Goal: Information Seeking & Learning: Find specific fact

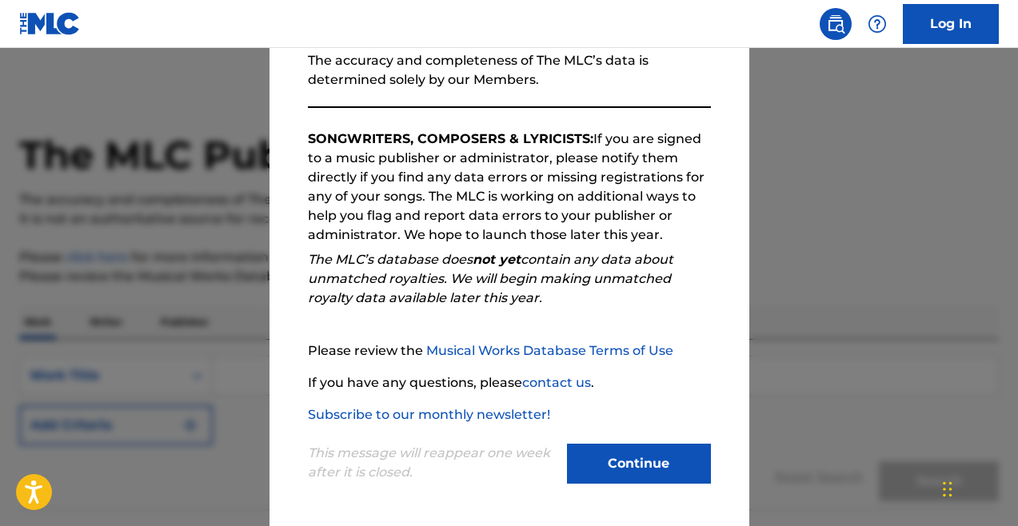
scroll to position [206, 0]
click at [666, 460] on button "Continue" at bounding box center [639, 464] width 144 height 40
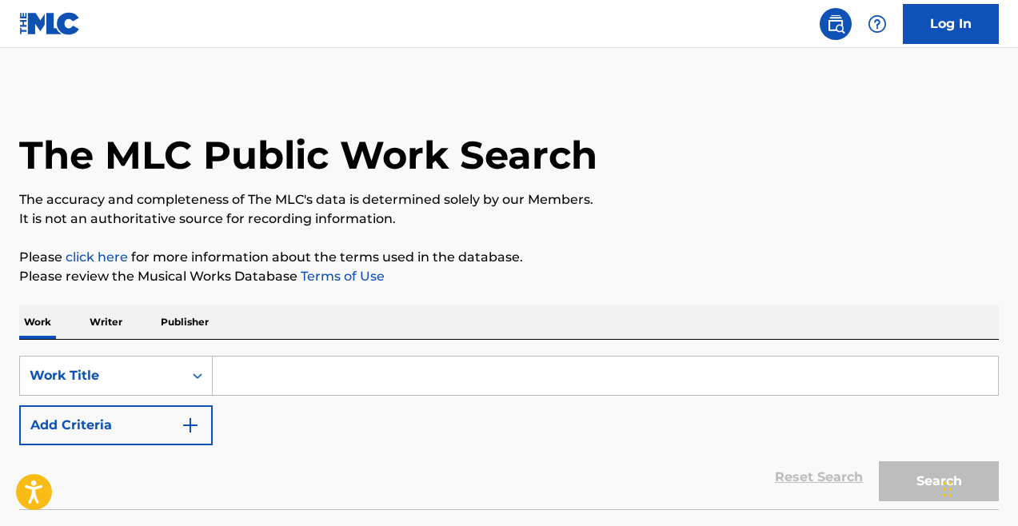
click at [98, 321] on p "Writer" at bounding box center [106, 322] width 42 height 34
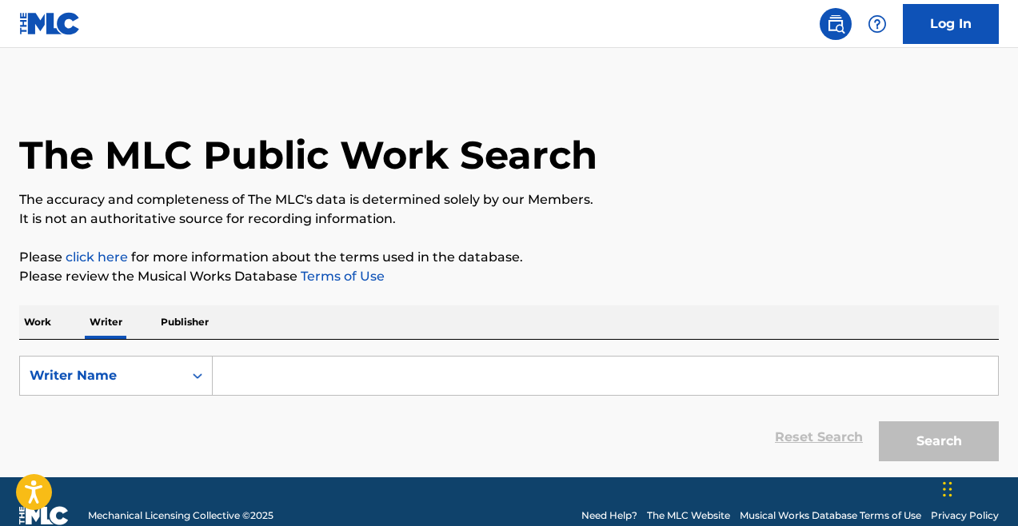
click at [297, 386] on input "Search Form" at bounding box center [605, 376] width 785 height 38
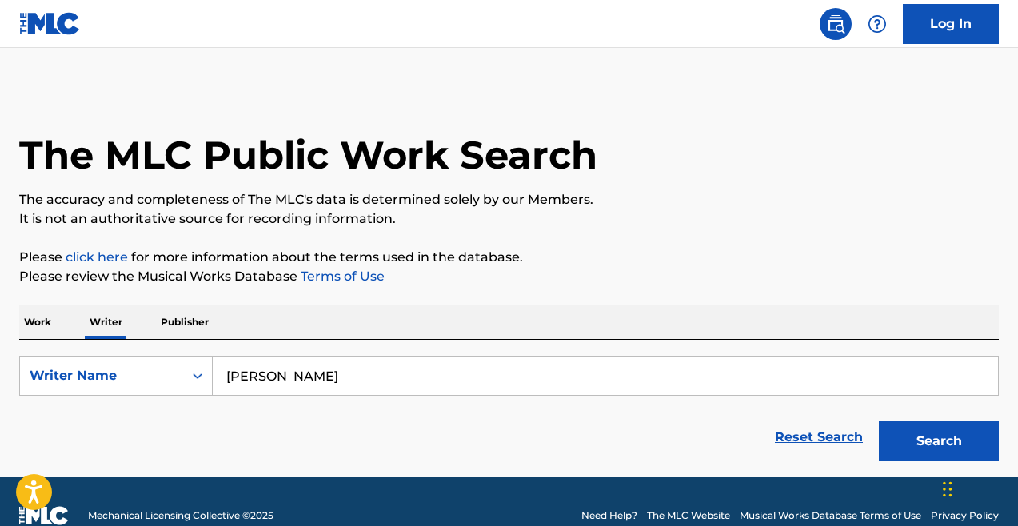
click at [911, 440] on button "Search" at bounding box center [939, 441] width 120 height 40
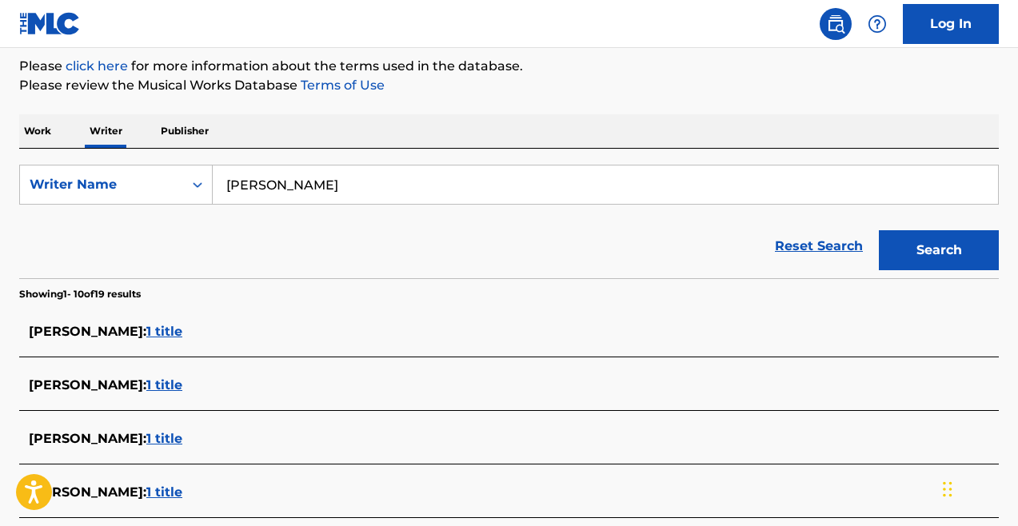
scroll to position [199, 0]
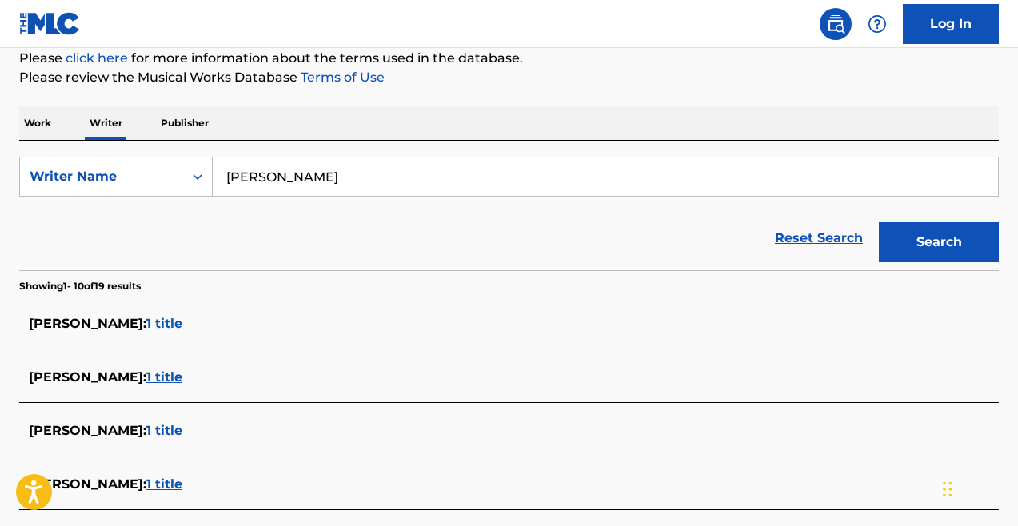
drag, startPoint x: 322, startPoint y: 173, endPoint x: 242, endPoint y: 182, distance: 80.4
click at [242, 182] on input "[PERSON_NAME]" at bounding box center [605, 177] width 785 height 38
type input "[PERSON_NAME]"
click at [939, 242] on button "Search" at bounding box center [939, 242] width 120 height 40
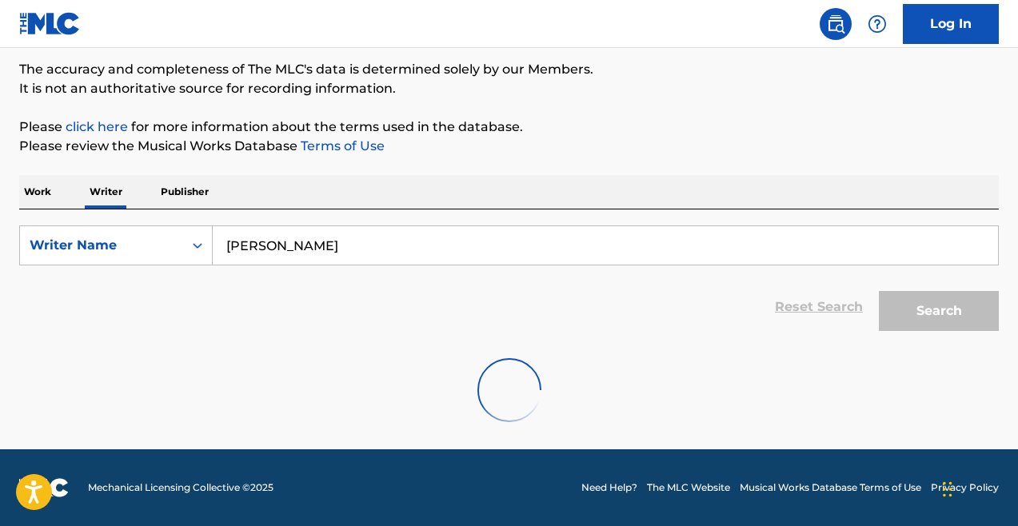
scroll to position [130, 0]
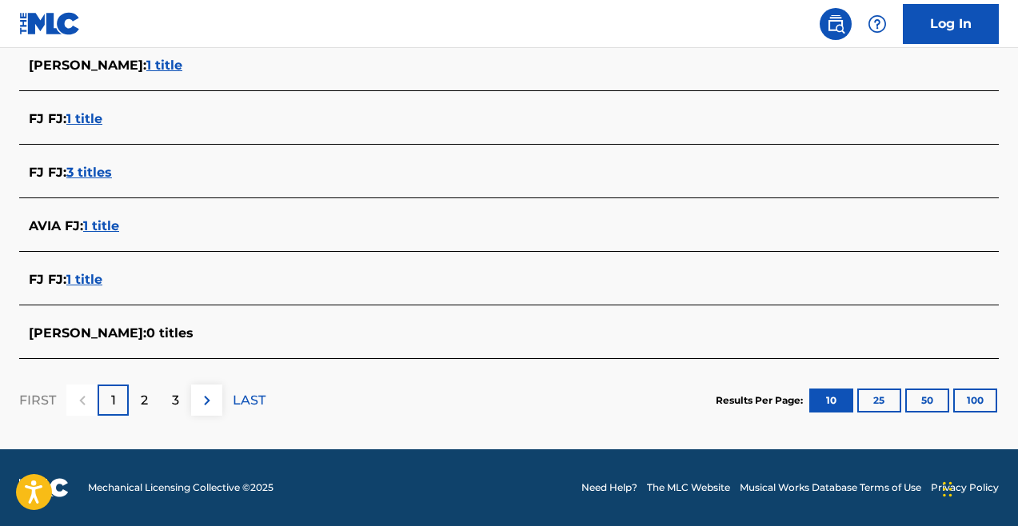
click at [149, 405] on div "2" at bounding box center [144, 400] width 31 height 31
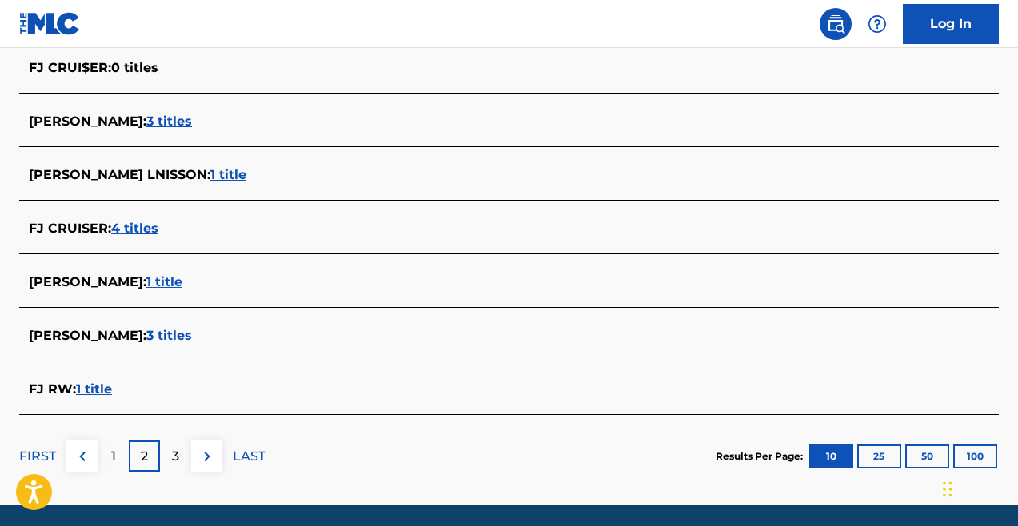
scroll to position [635, 0]
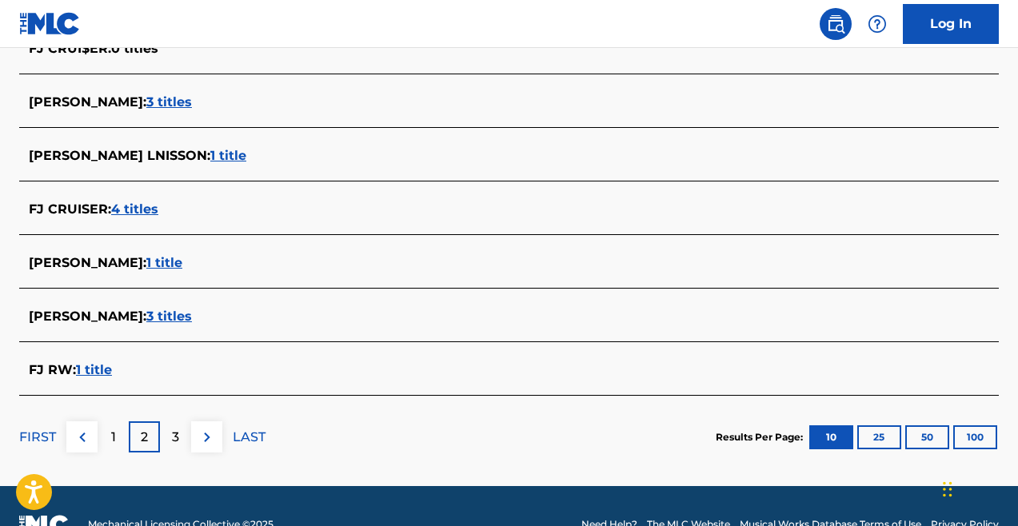
click at [182, 433] on div "3" at bounding box center [175, 436] width 31 height 31
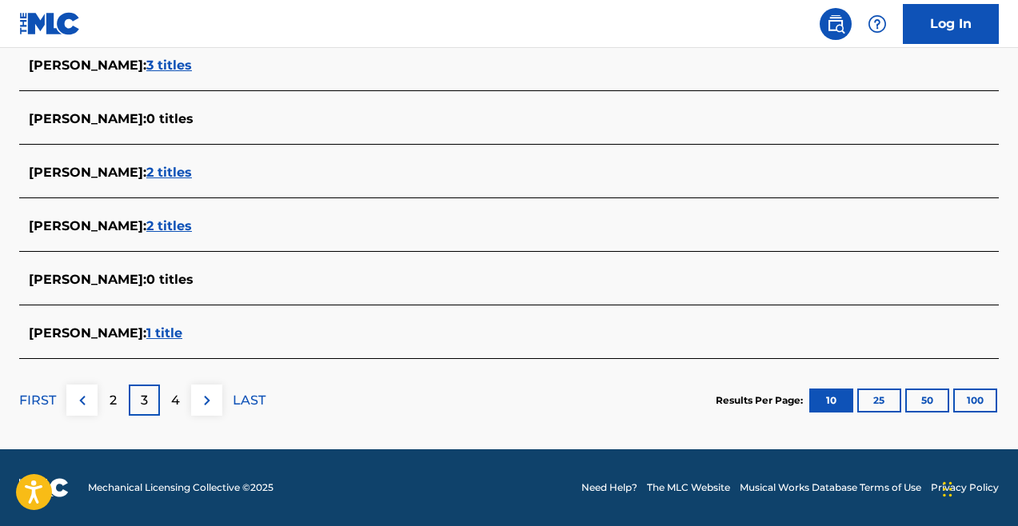
scroll to position [672, 0]
click at [30, 411] on div "FIRST" at bounding box center [37, 400] width 37 height 31
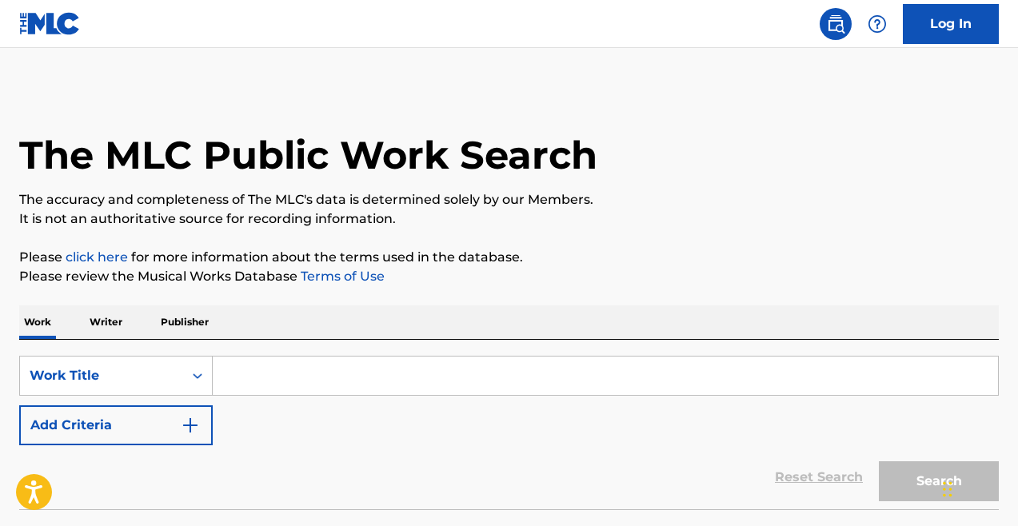
click at [110, 309] on p "Writer" at bounding box center [106, 322] width 42 height 34
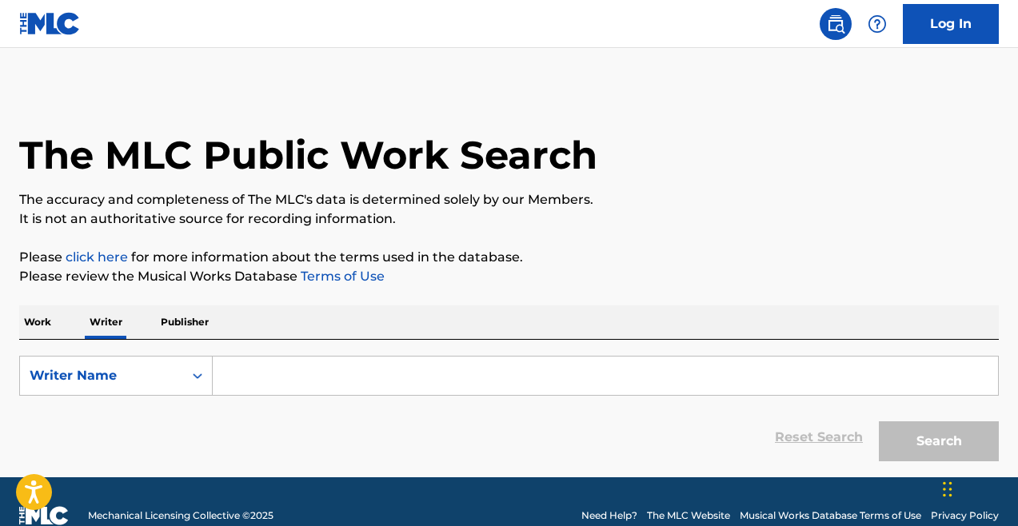
click at [301, 367] on input "Search Form" at bounding box center [605, 376] width 785 height 38
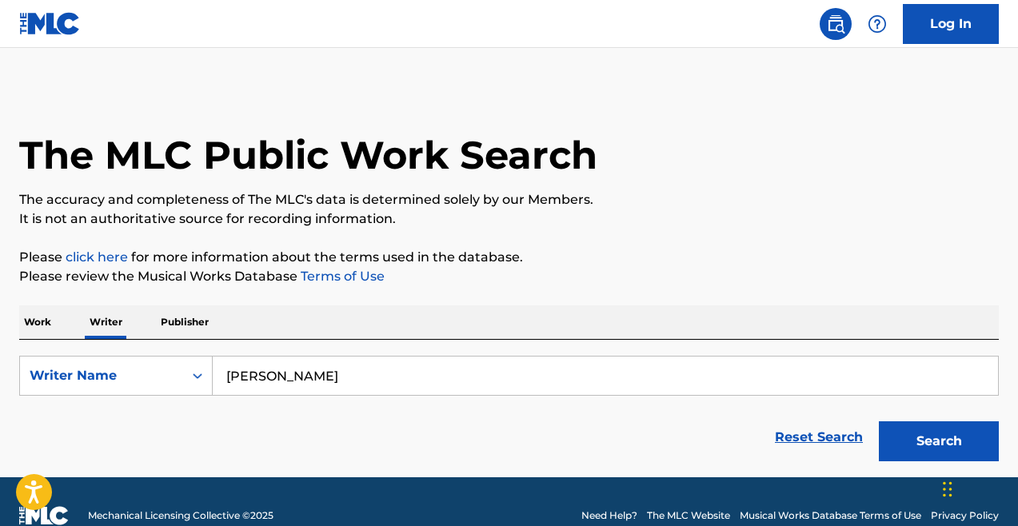
click at [939, 441] on button "Search" at bounding box center [939, 441] width 120 height 40
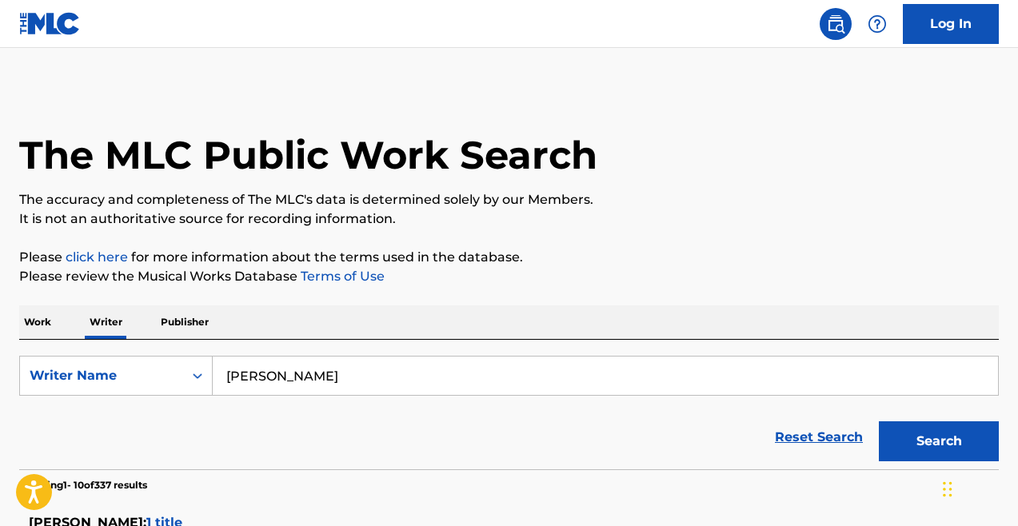
drag, startPoint x: 233, startPoint y: 377, endPoint x: 215, endPoint y: 376, distance: 17.6
click at [215, 376] on input "[PERSON_NAME]" at bounding box center [605, 376] width 785 height 38
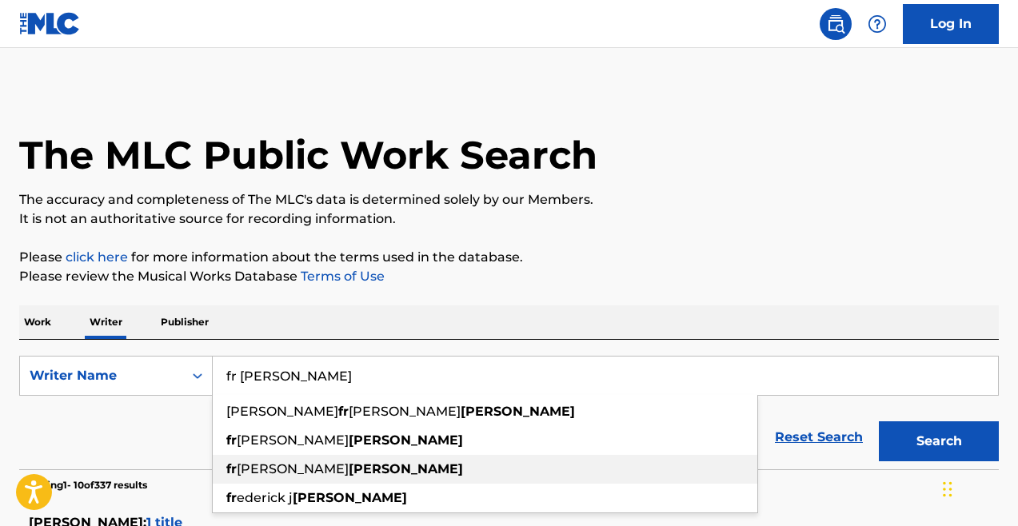
click at [373, 463] on strong "mcmahon" at bounding box center [406, 468] width 114 height 15
type input "frederick james mcmahon"
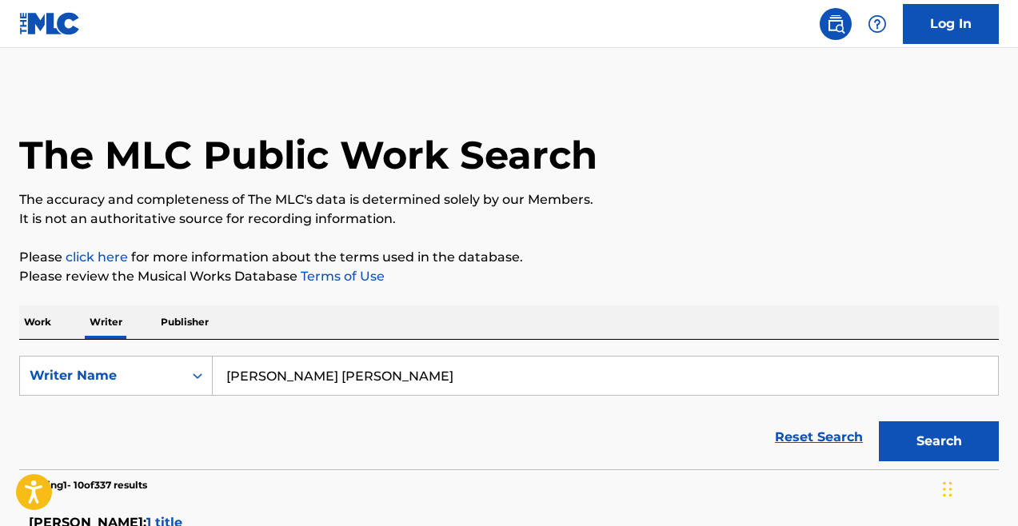
click at [917, 433] on button "Search" at bounding box center [939, 441] width 120 height 40
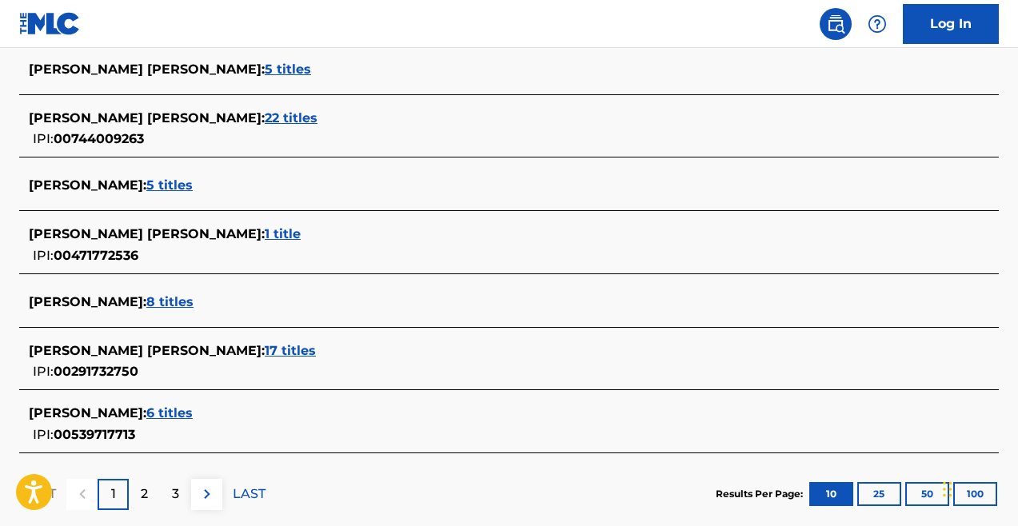
scroll to position [625, 0]
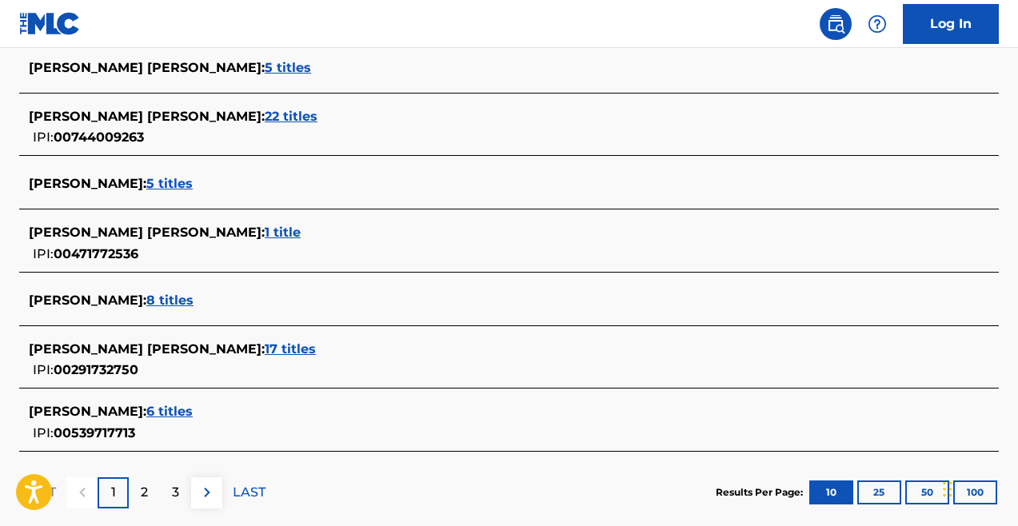
click at [194, 296] on span "8 titles" at bounding box center [169, 300] width 47 height 15
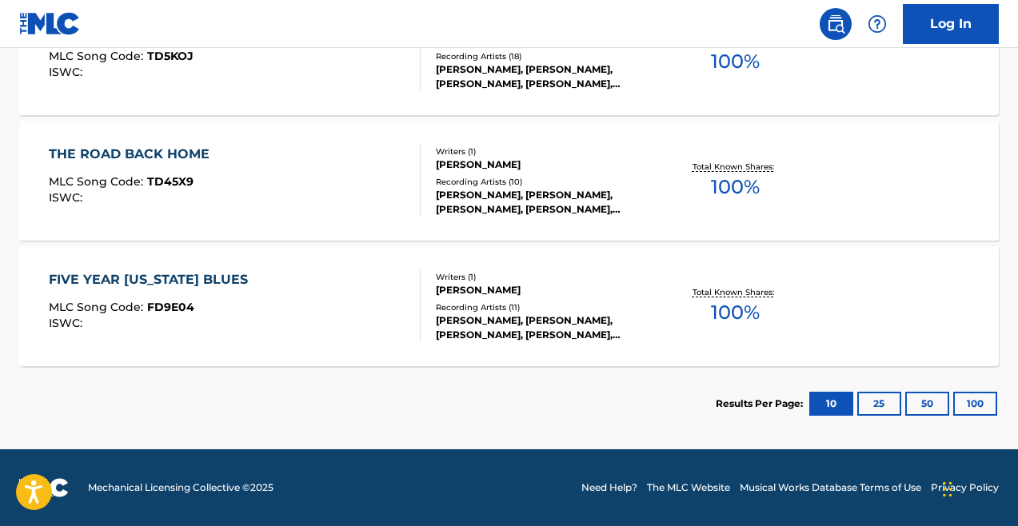
scroll to position [1173, 0]
click at [349, 203] on div "THE ROAD BACK HOME MLC Song Code : TD45X9 ISWC :" at bounding box center [235, 181] width 373 height 72
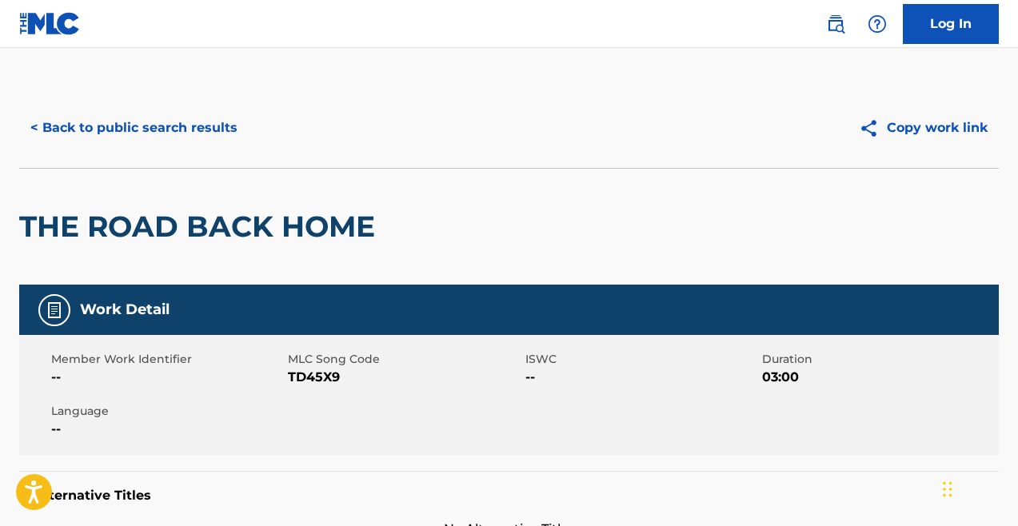
click at [116, 132] on button "< Back to public search results" at bounding box center [134, 128] width 230 height 40
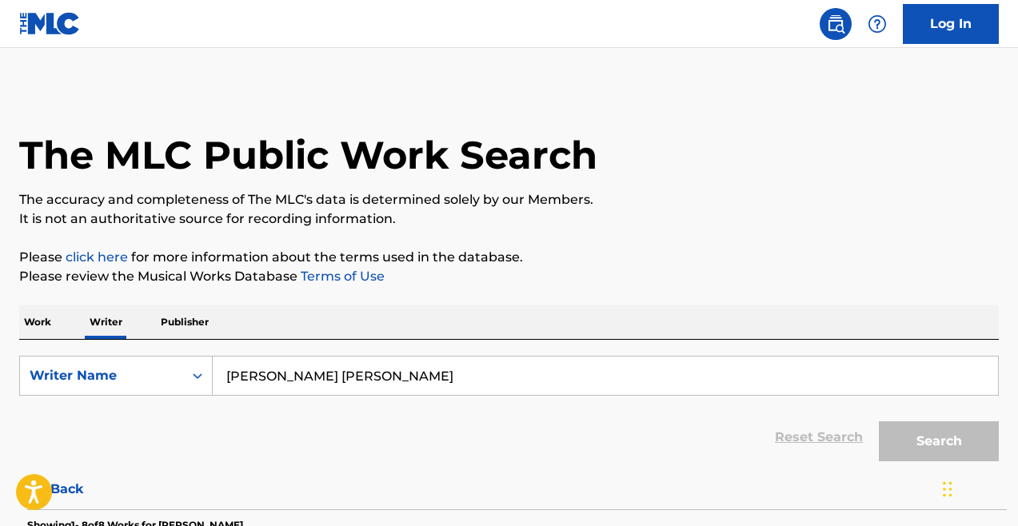
scroll to position [77, 0]
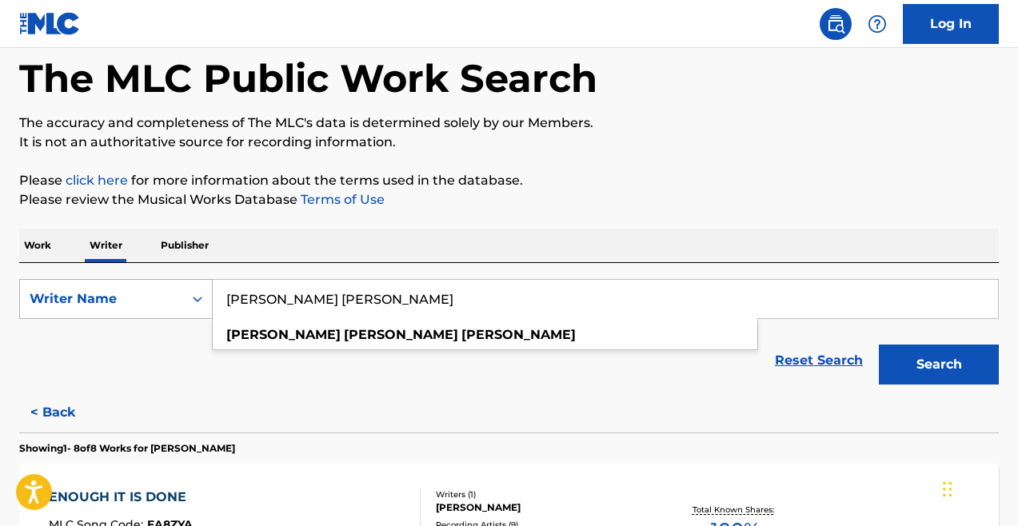
drag, startPoint x: 631, startPoint y: 293, endPoint x: 146, endPoint y: 293, distance: 485.4
click at [146, 293] on div "SearchWithCriteria19a5036c-baed-4751-a3c2-130a595ee795 Writer Name frederick ja…" at bounding box center [509, 299] width 980 height 40
